Goal: Task Accomplishment & Management: Use online tool/utility

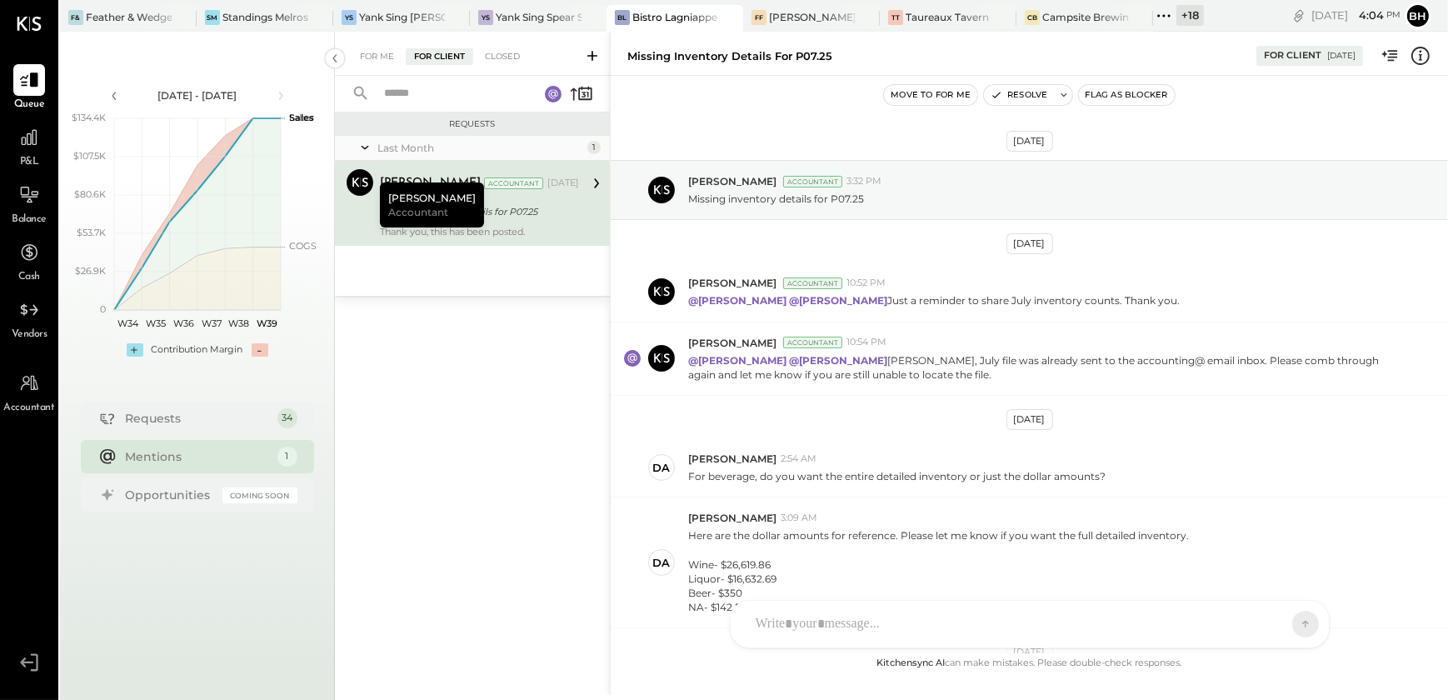
scroll to position [209, 0]
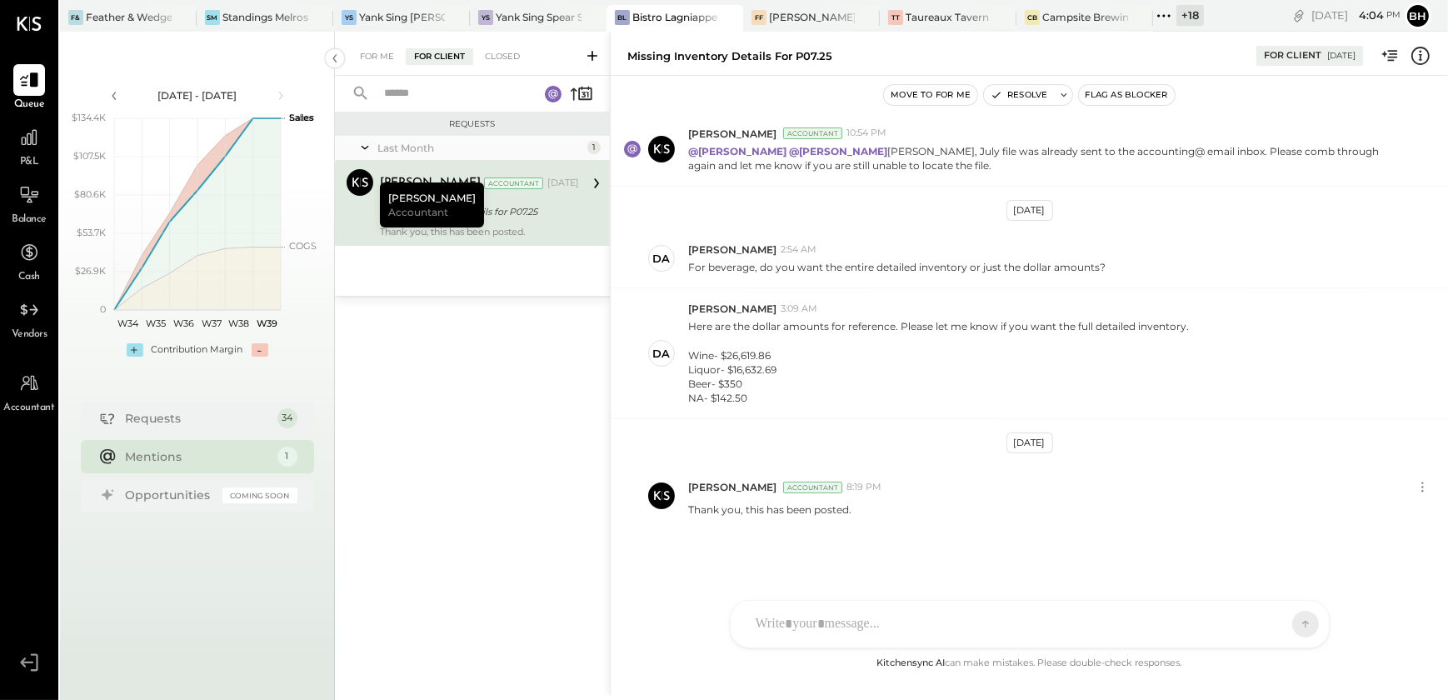
click at [475, 539] on div "Requests Last Month 1 [PERSON_NAME] Accountant [PERSON_NAME] Accountant [DATE] …" at bounding box center [472, 384] width 275 height 545
drag, startPoint x: 470, startPoint y: 416, endPoint x: 459, endPoint y: 468, distance: 53.6
click at [470, 415] on div "Requests Last Month 1 [PERSON_NAME] Accountant [PERSON_NAME] Accountant [DATE] …" at bounding box center [472, 384] width 275 height 545
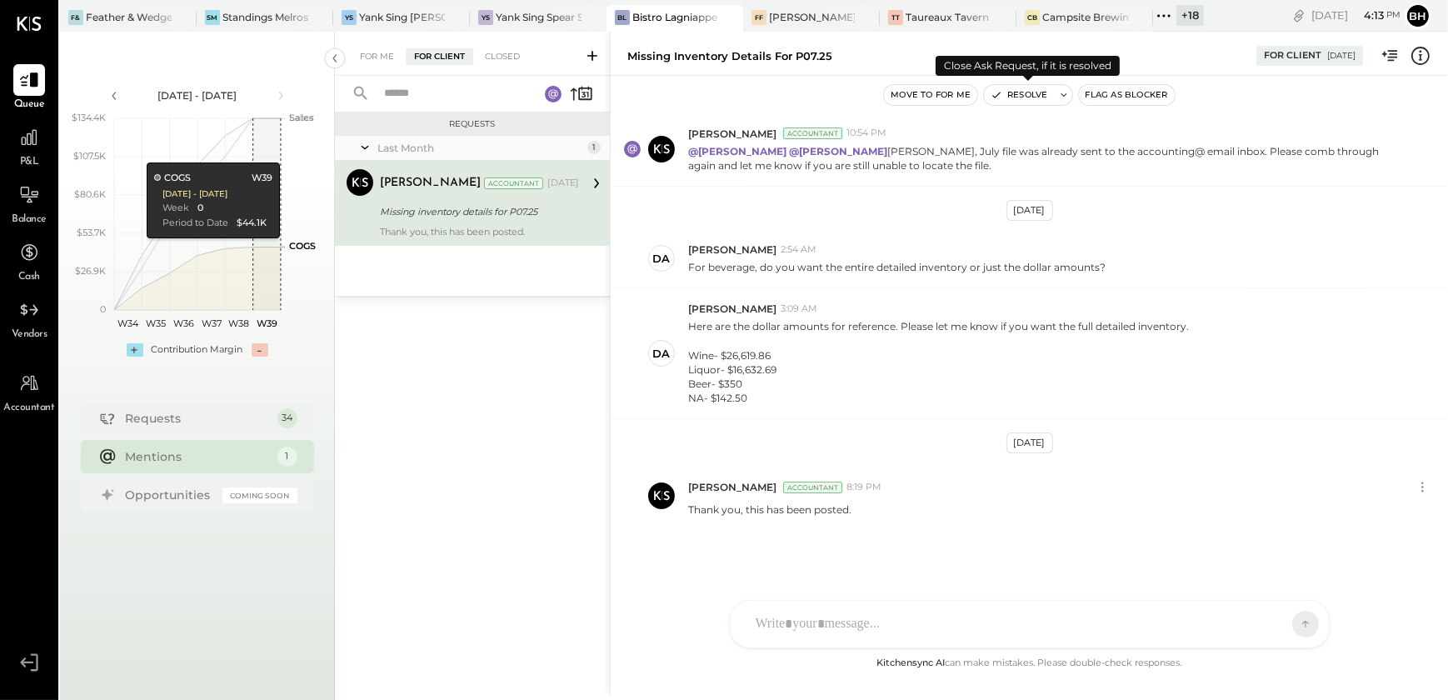
click at [1028, 97] on button "Resolve" at bounding box center [1019, 95] width 70 height 20
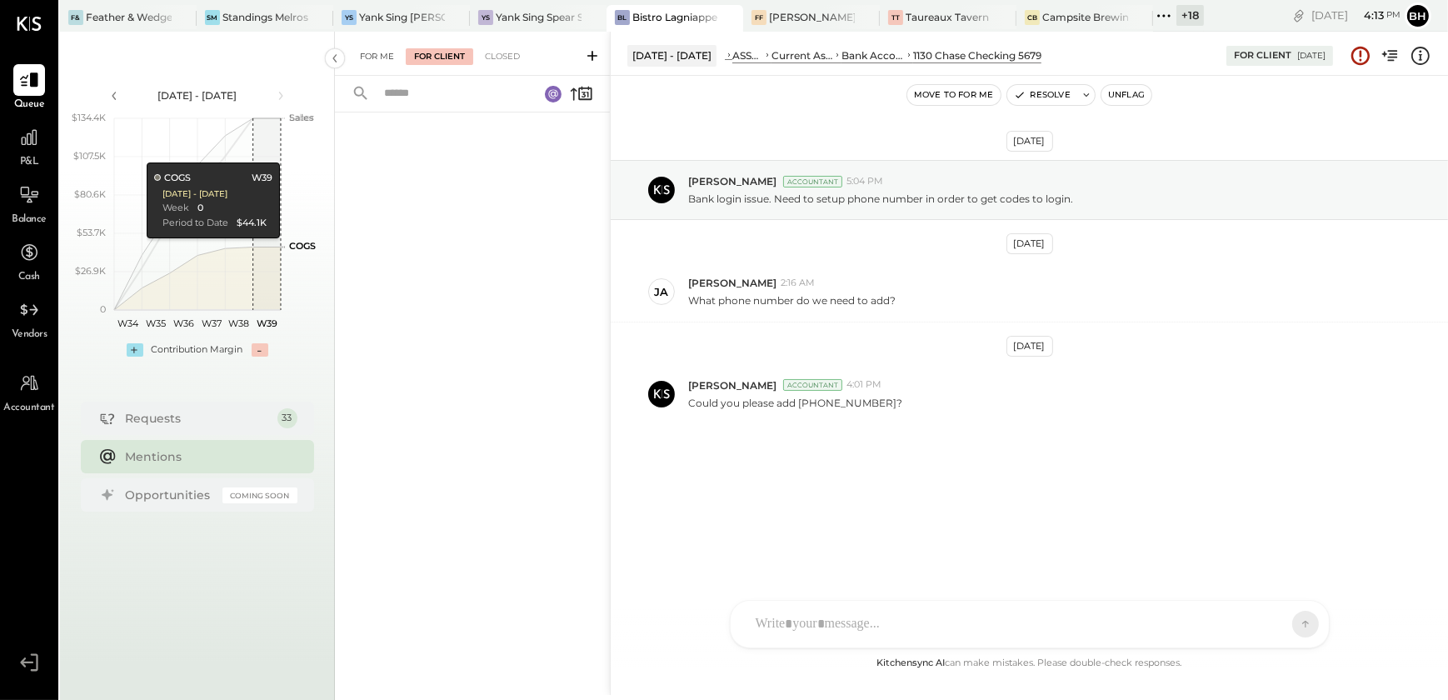
click at [386, 57] on div "For Me" at bounding box center [377, 56] width 51 height 17
click at [448, 61] on div "For Client" at bounding box center [439, 56] width 67 height 17
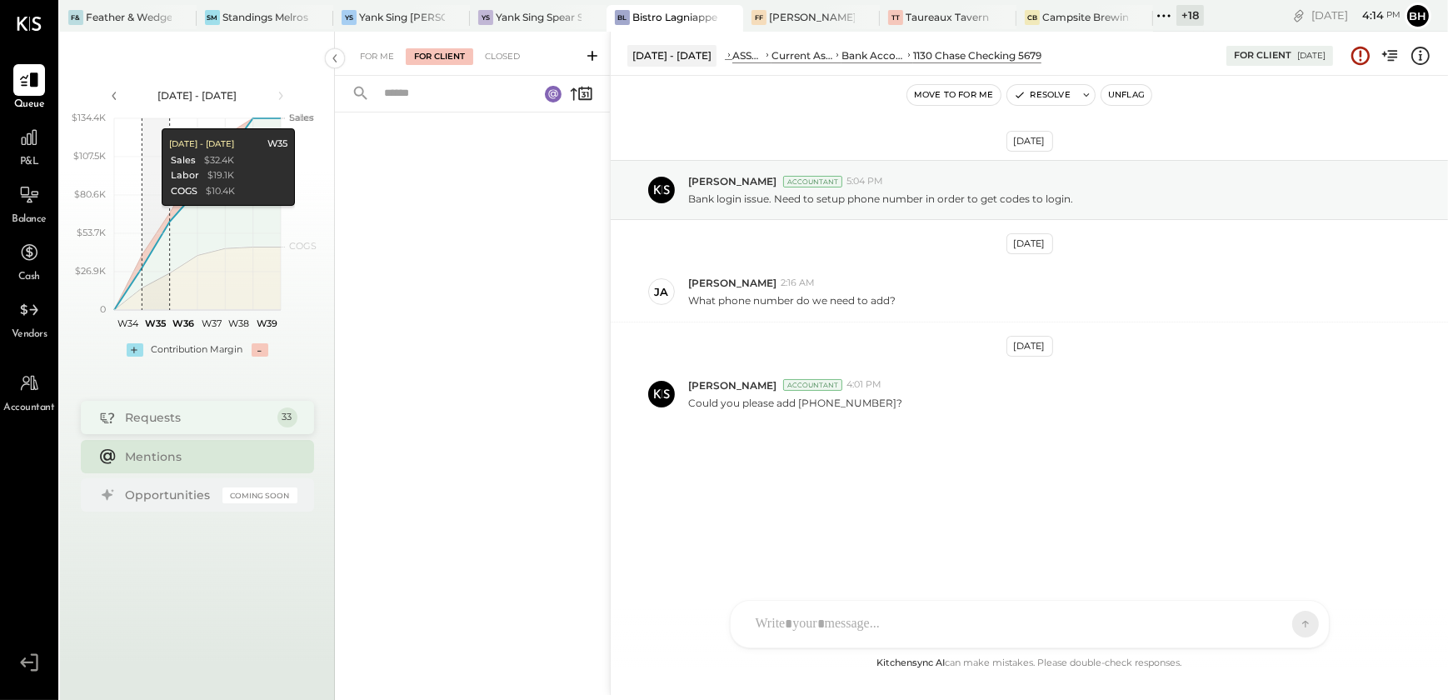
click at [190, 428] on div "Requests 33" at bounding box center [197, 417] width 233 height 33
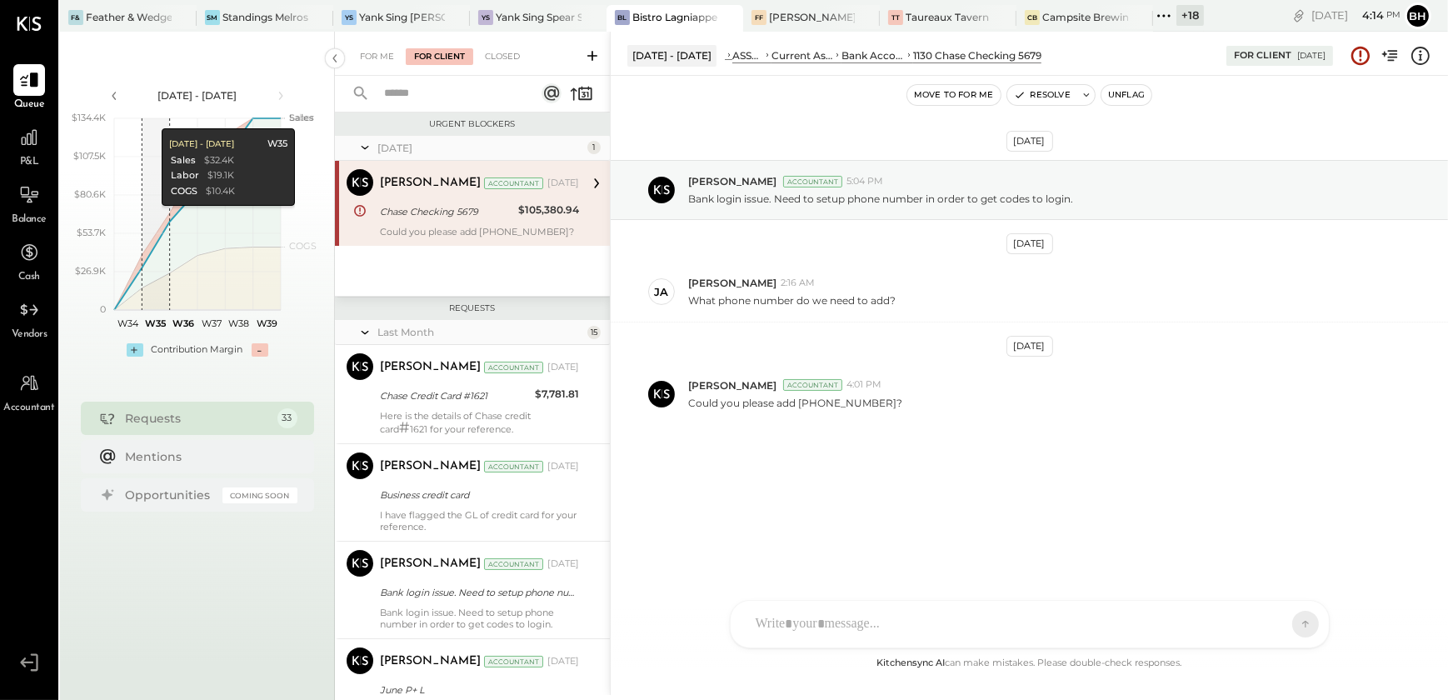
click at [190, 428] on div "Requests 33" at bounding box center [197, 417] width 233 height 33
click at [199, 469] on div "Mentions" at bounding box center [197, 455] width 233 height 33
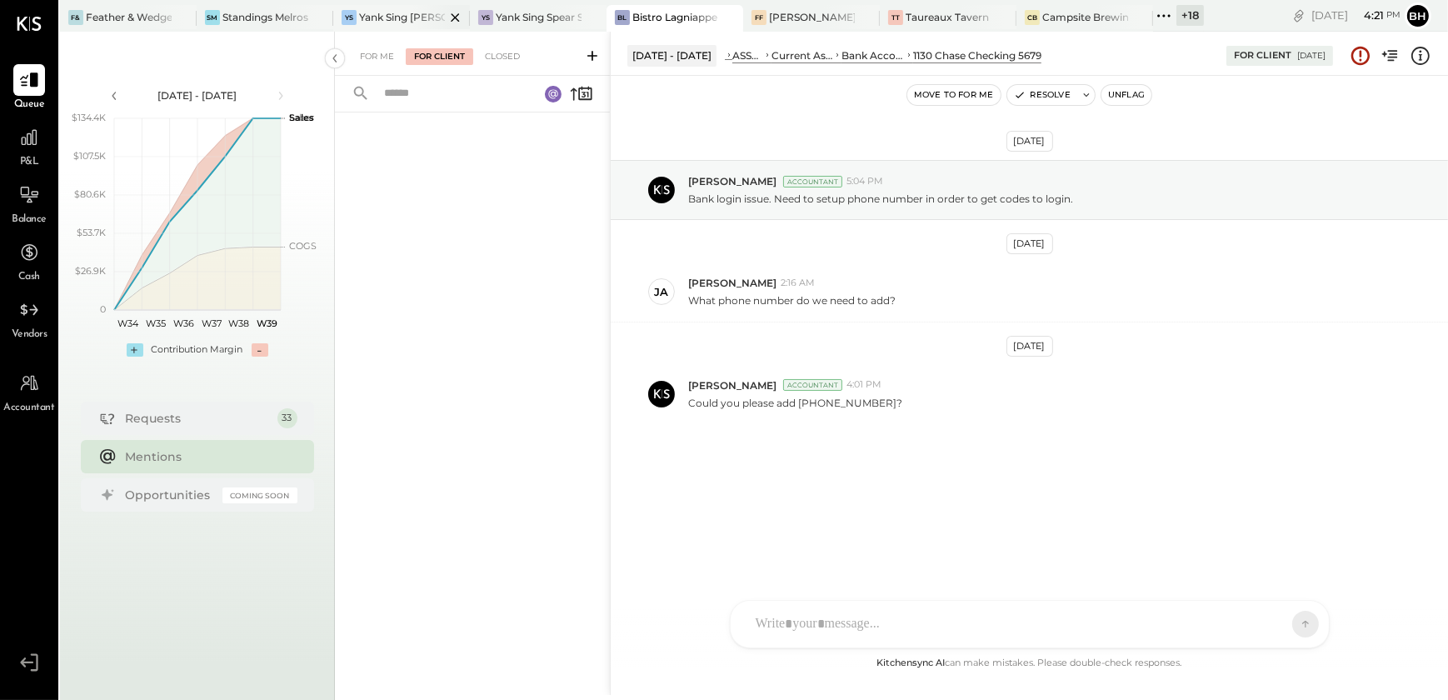
click at [431, 21] on div at bounding box center [440, 17] width 58 height 24
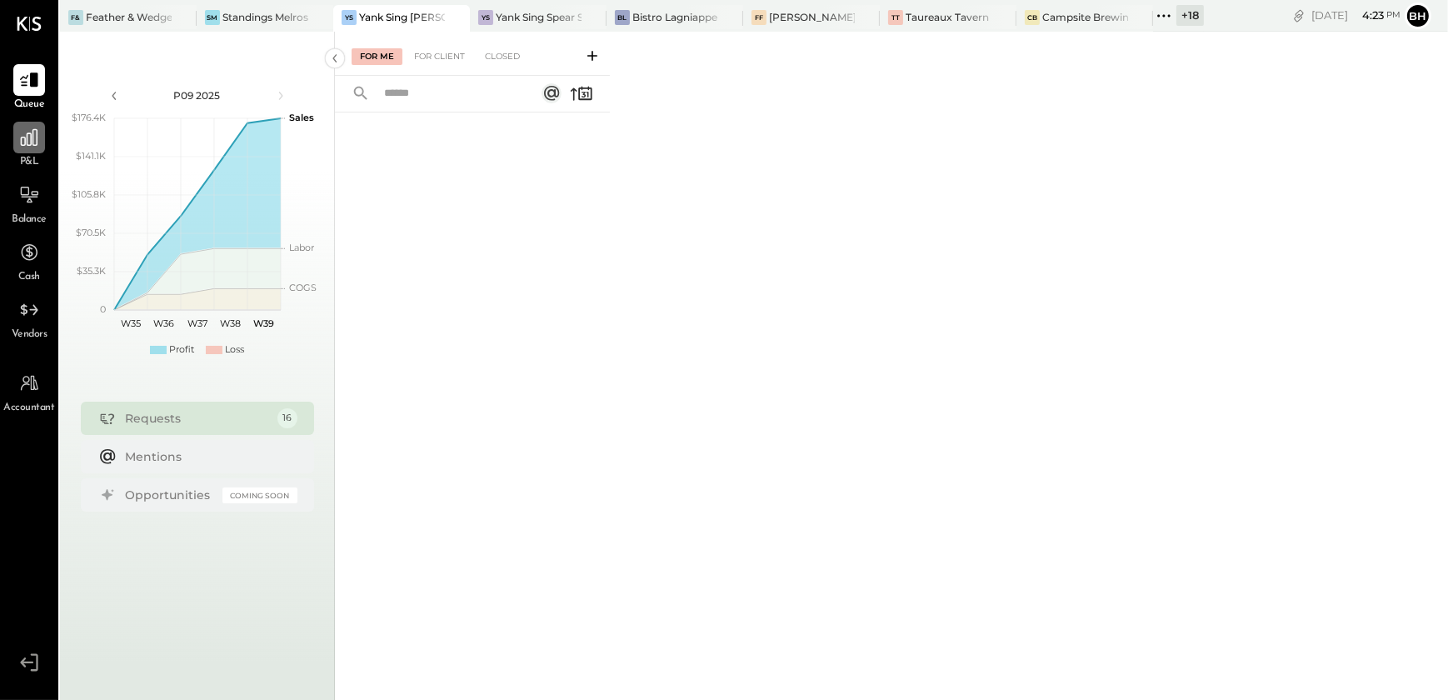
click at [24, 145] on icon at bounding box center [29, 138] width 22 height 22
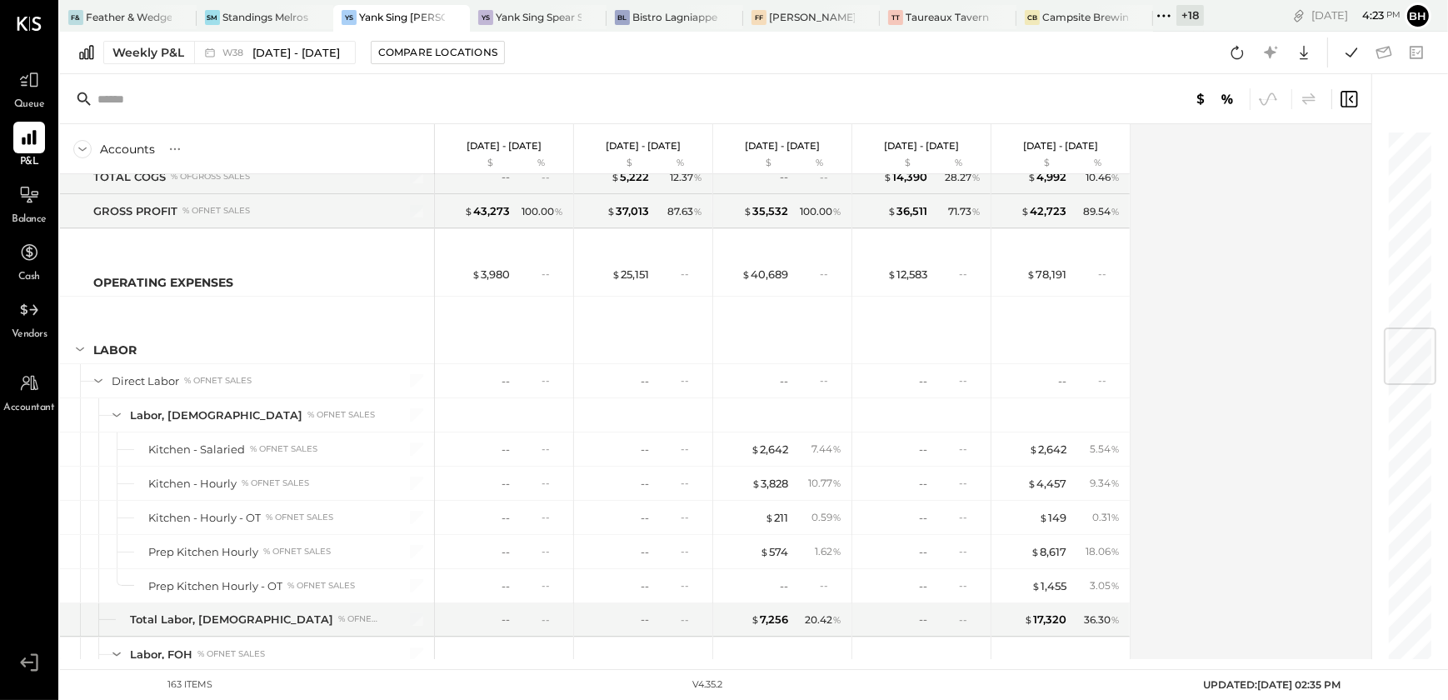
scroll to position [1741, 0]
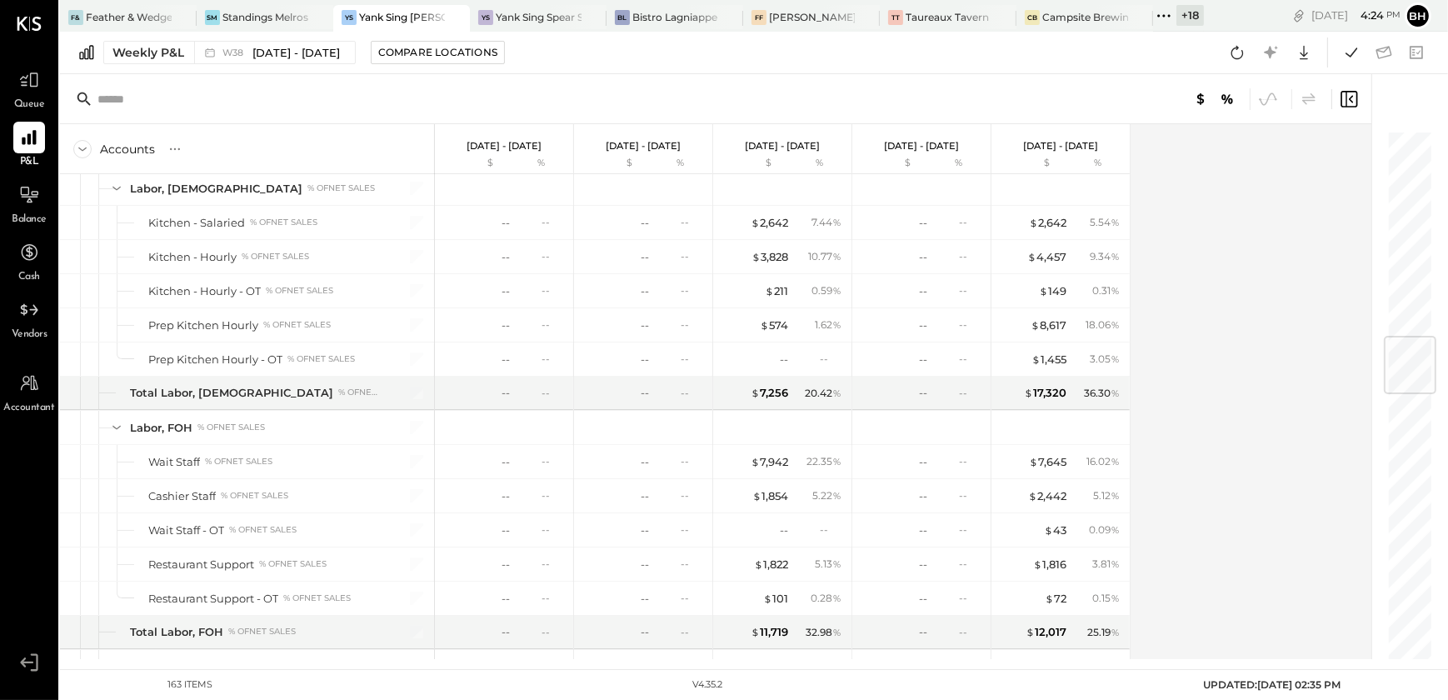
click at [641, 99] on div at bounding box center [715, 99] width 1311 height 50
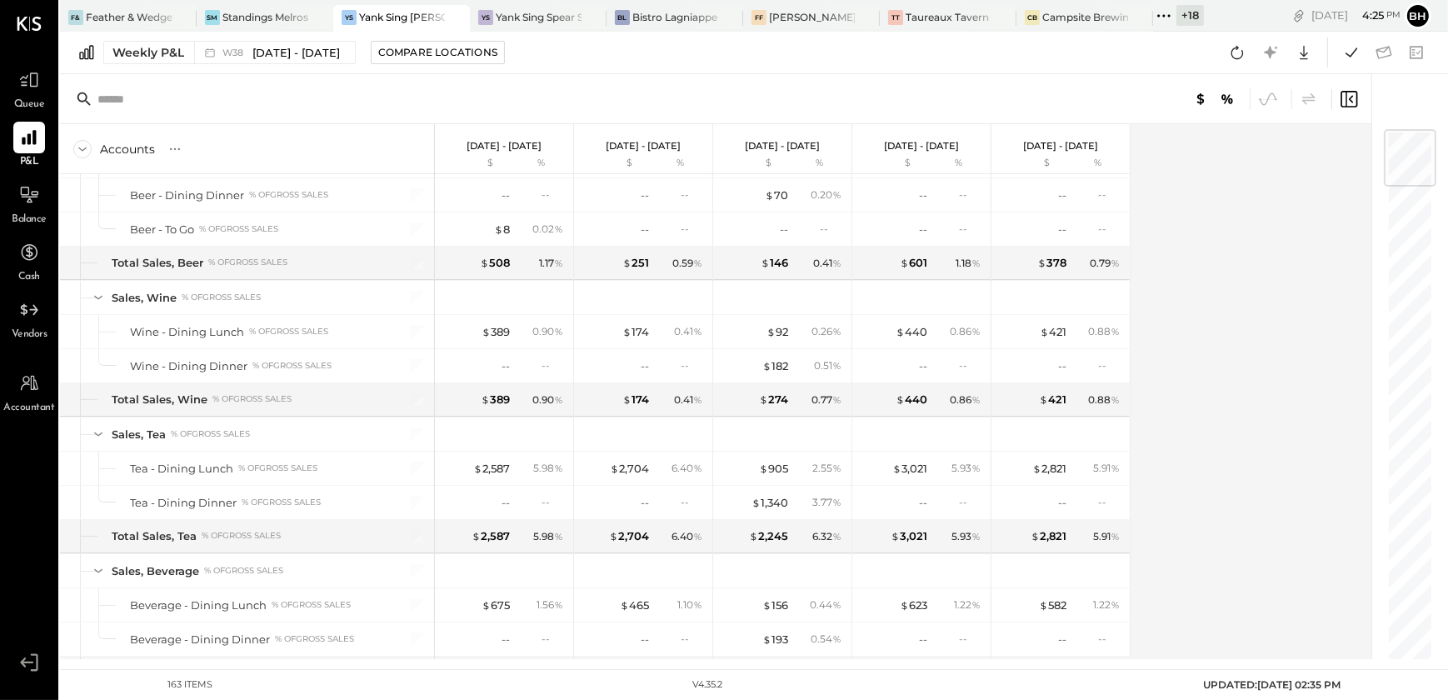
scroll to position [0, 0]
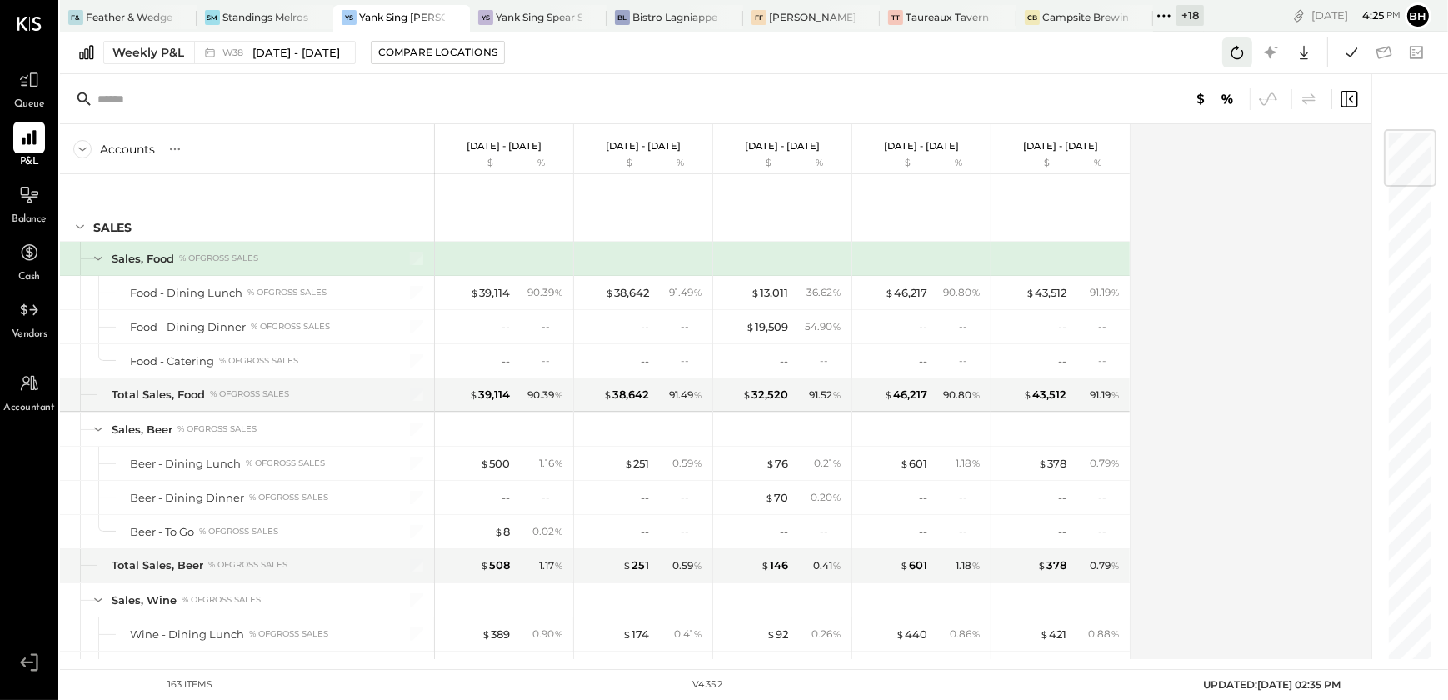
click at [1234, 58] on icon at bounding box center [1237, 52] width 12 height 13
click at [1365, 47] on button at bounding box center [1351, 52] width 30 height 30
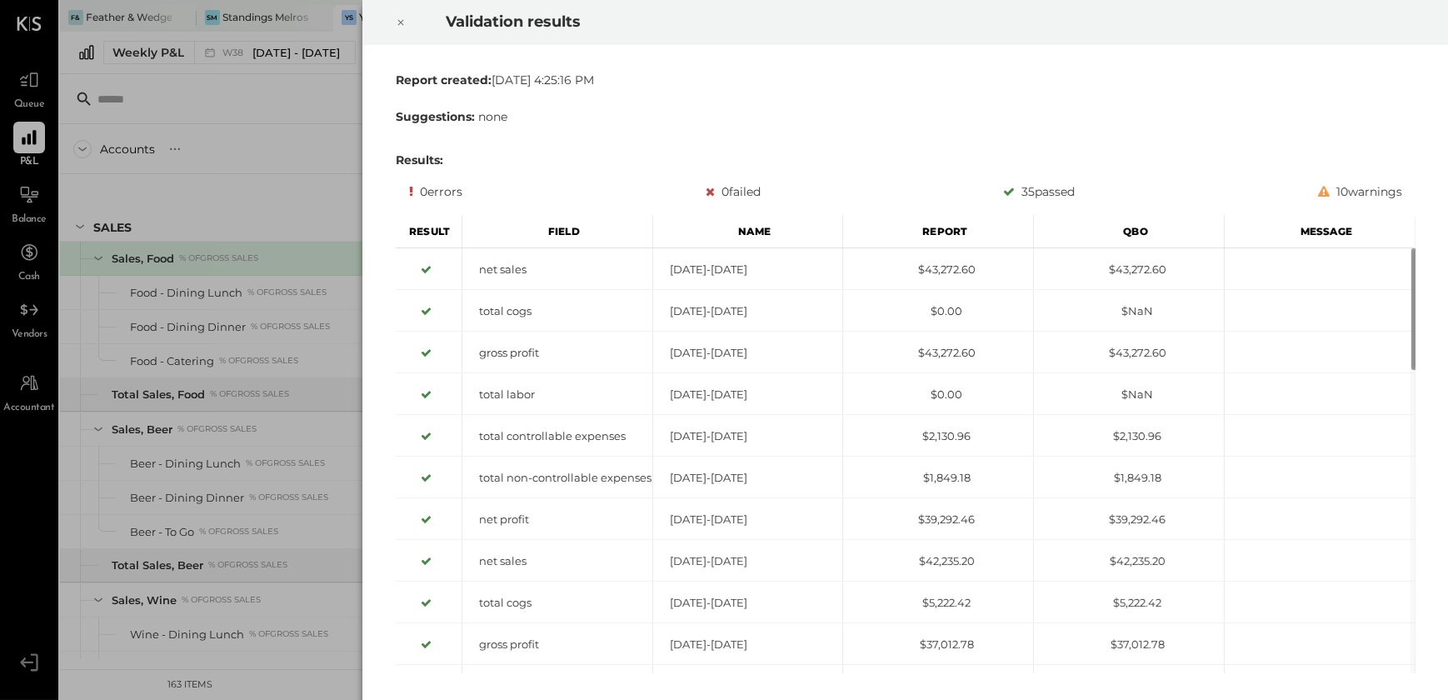
click at [405, 24] on icon at bounding box center [401, 22] width 10 height 20
